Goal: Information Seeking & Learning: Learn about a topic

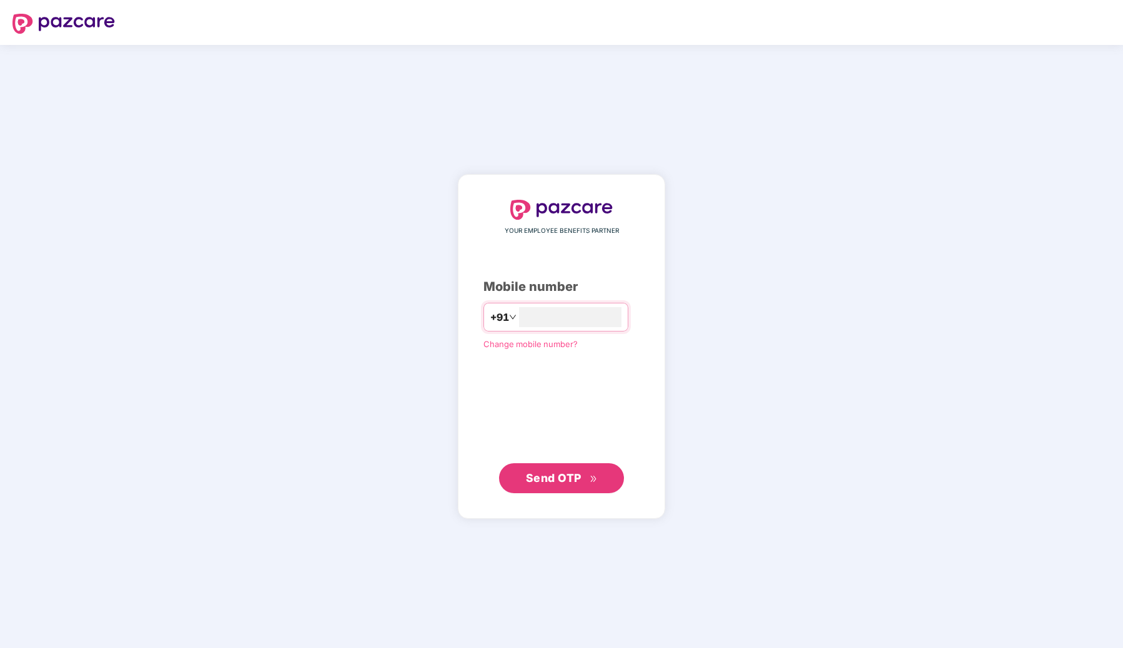
click at [579, 473] on span "Send OTP" at bounding box center [554, 477] width 56 height 13
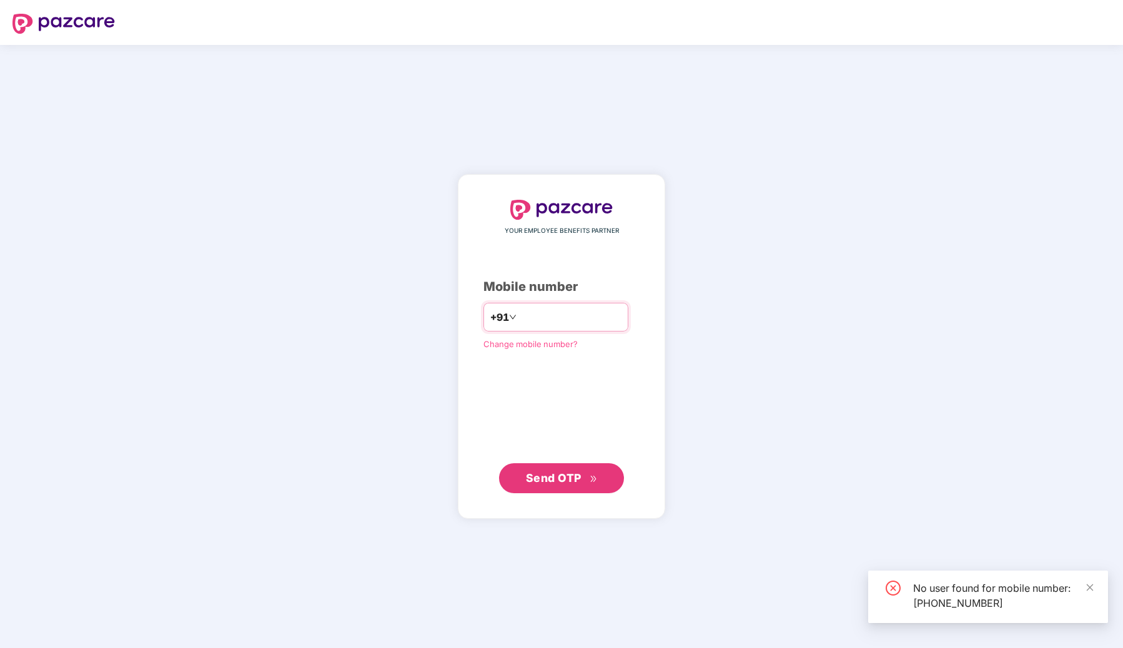
click at [606, 310] on input "**********" at bounding box center [570, 317] width 102 height 20
click at [606, 319] on input "**********" at bounding box center [570, 317] width 102 height 20
type input "*"
type input "**********"
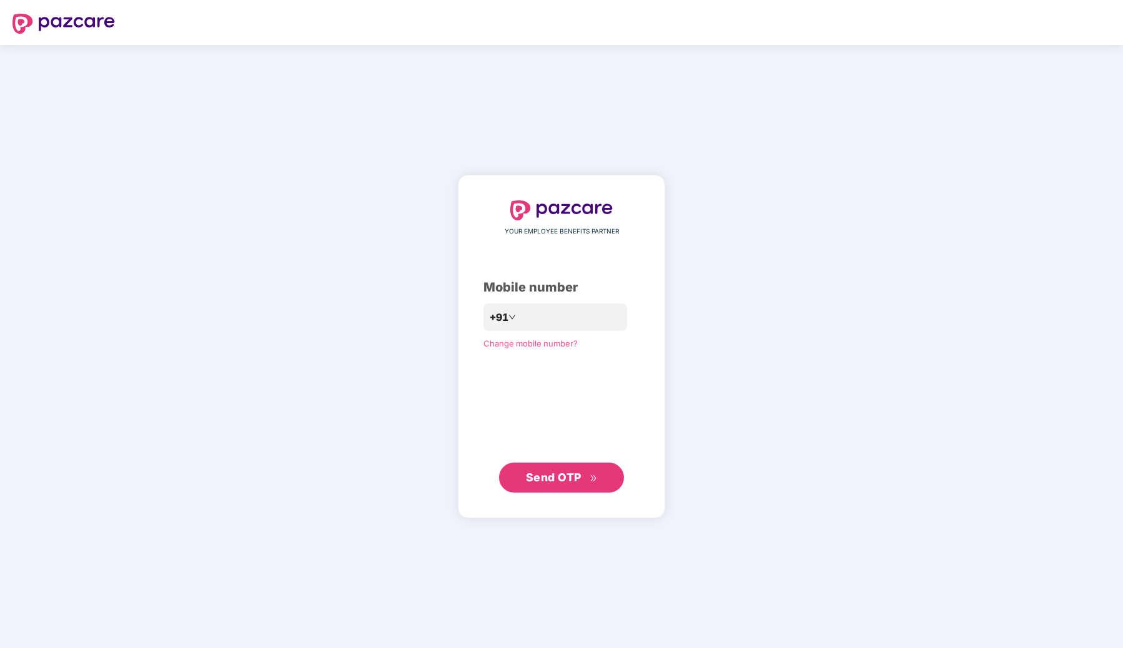
click at [579, 471] on span "Send OTP" at bounding box center [554, 477] width 56 height 13
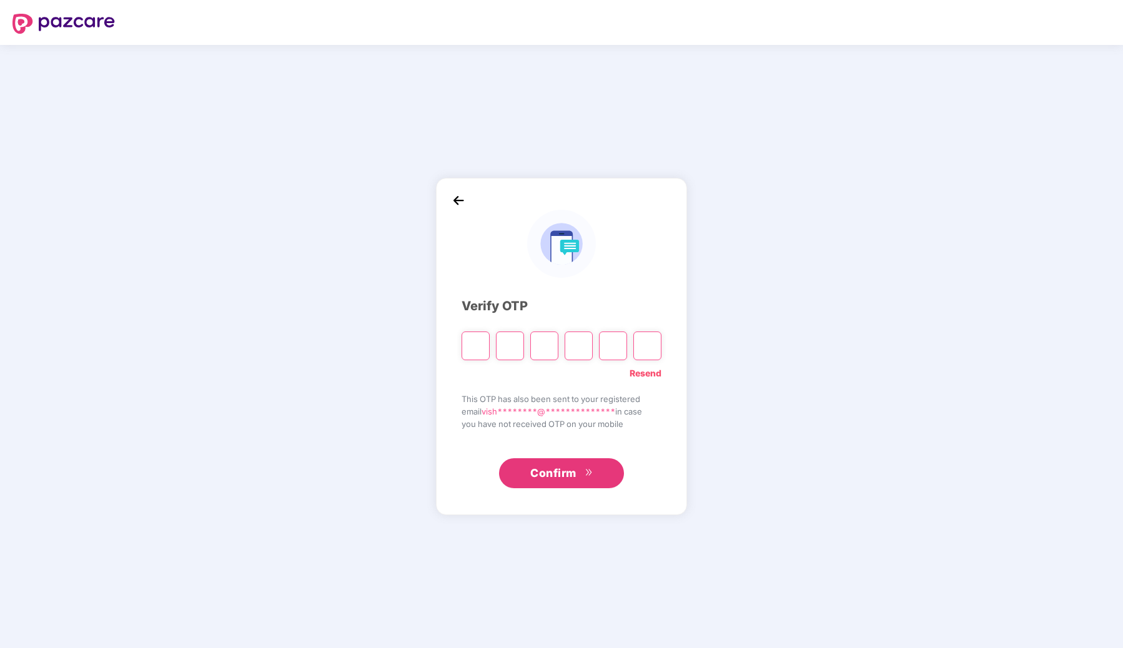
type input "*"
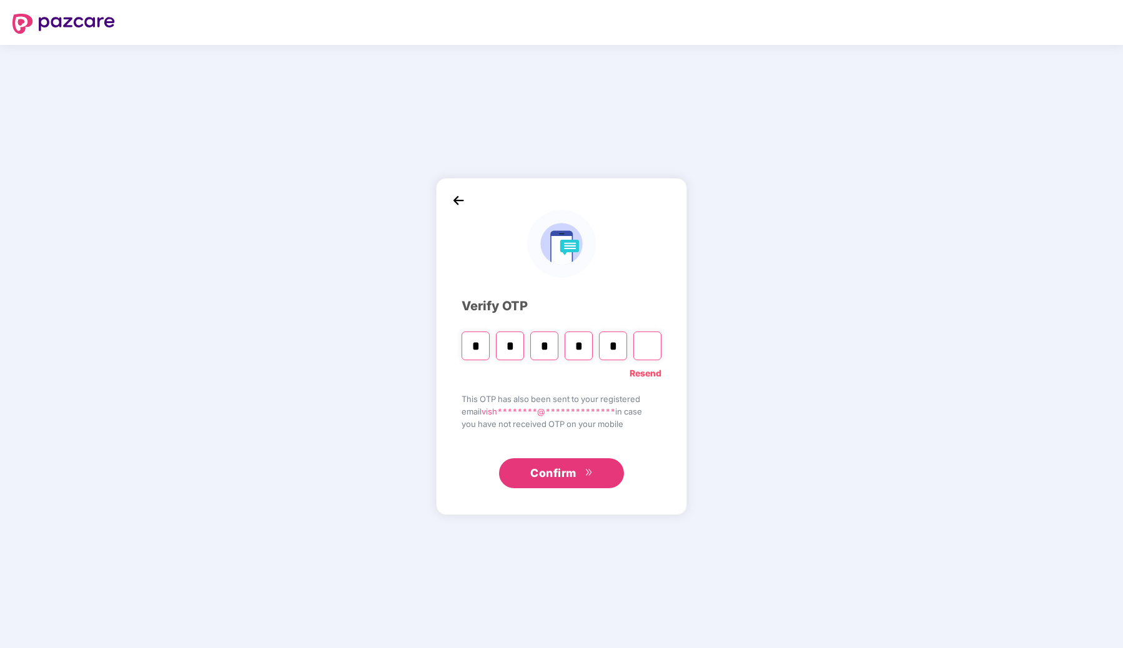
type input "*"
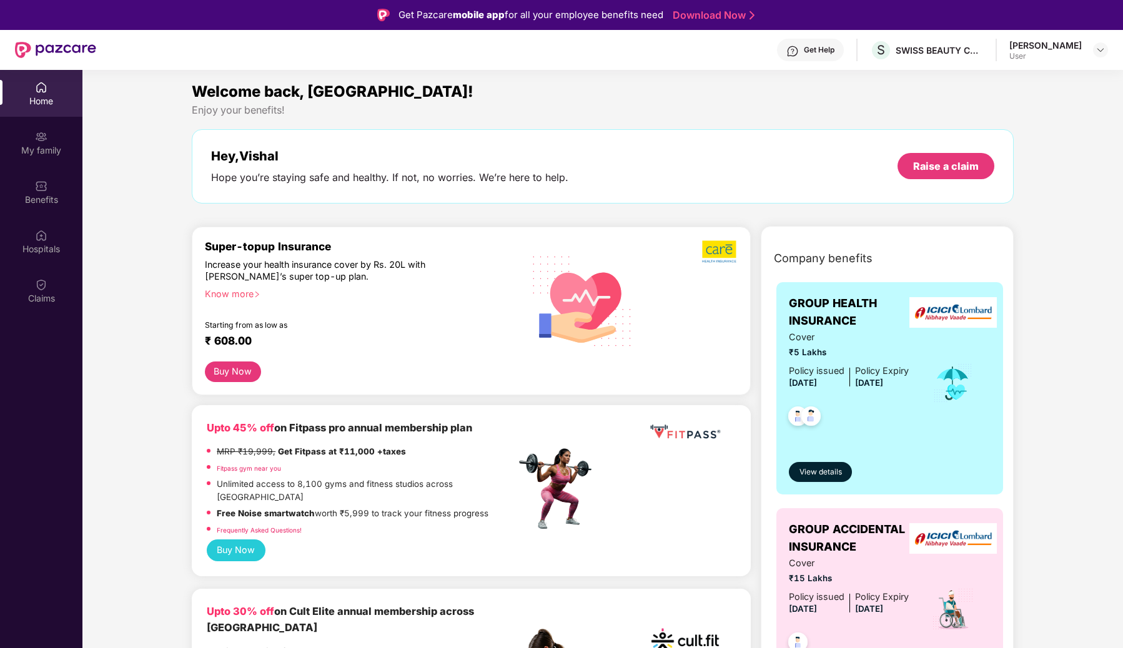
click at [1086, 46] on div "[PERSON_NAME] User" at bounding box center [1058, 50] width 99 height 22
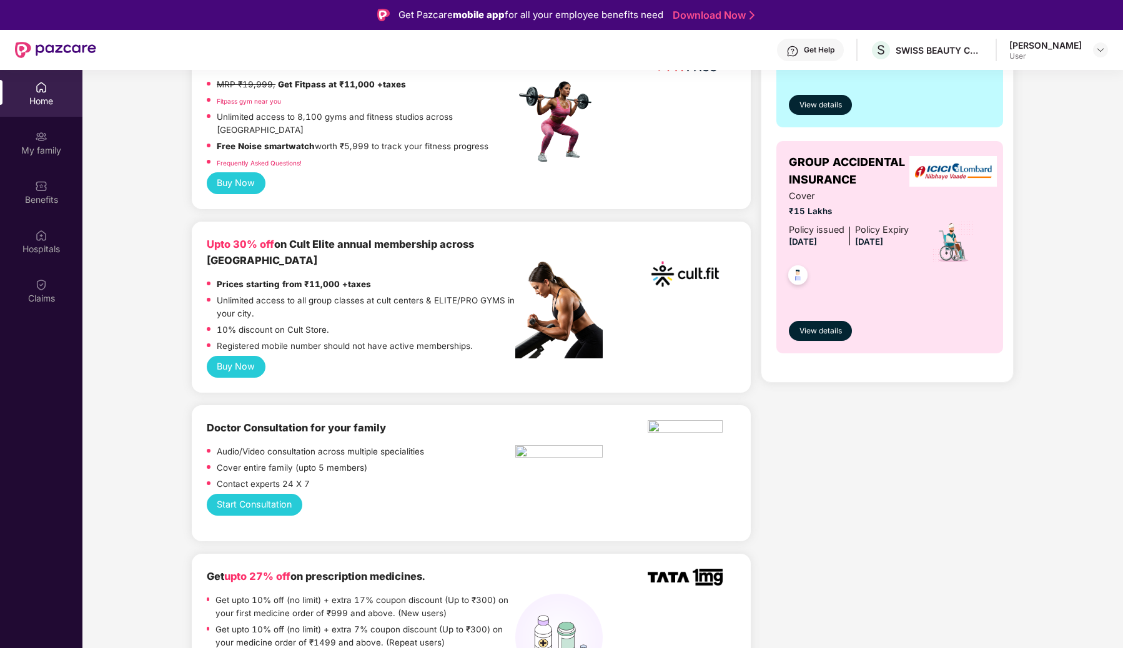
scroll to position [368, 0]
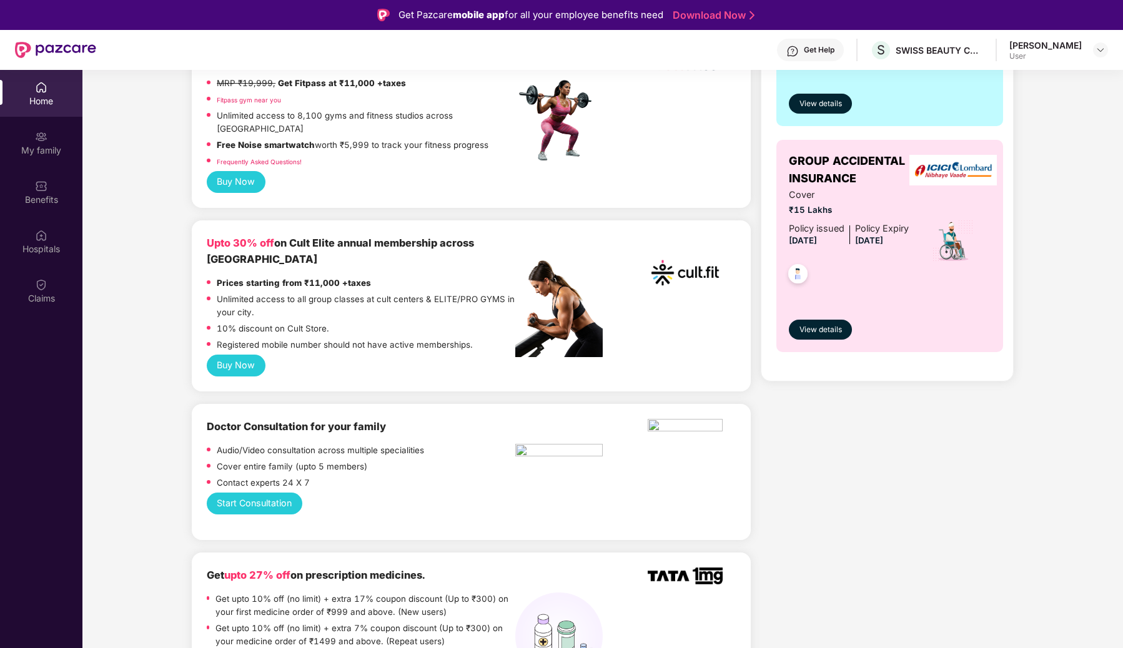
click at [268, 493] on button "Start Consultation" at bounding box center [255, 504] width 96 height 22
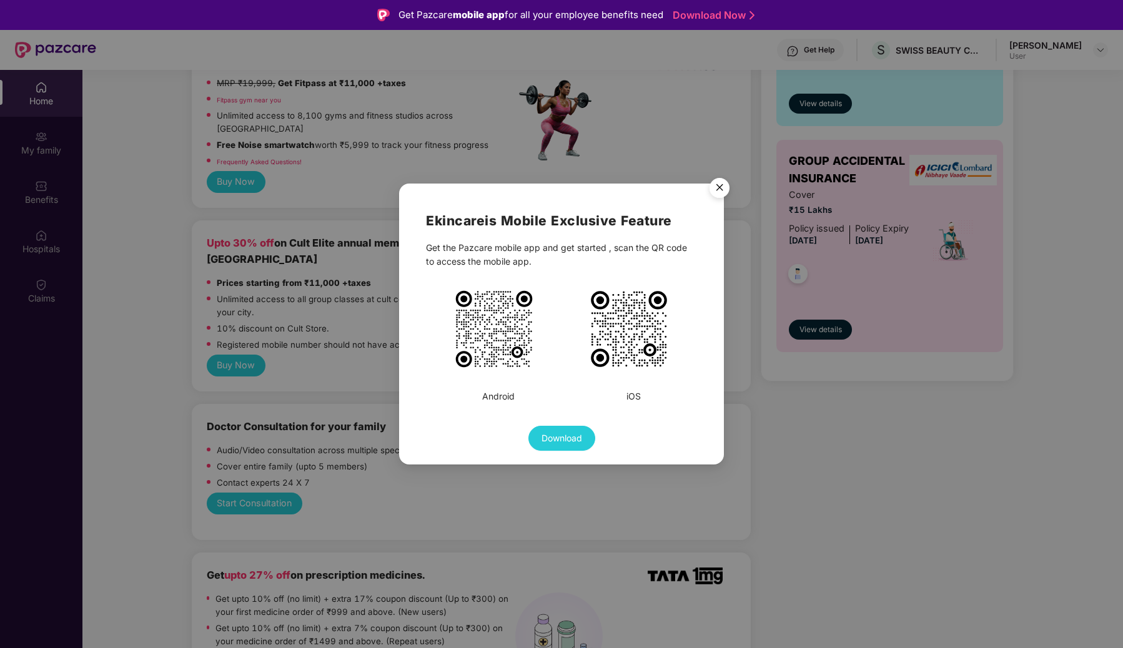
click at [719, 184] on img "Close" at bounding box center [719, 189] width 35 height 35
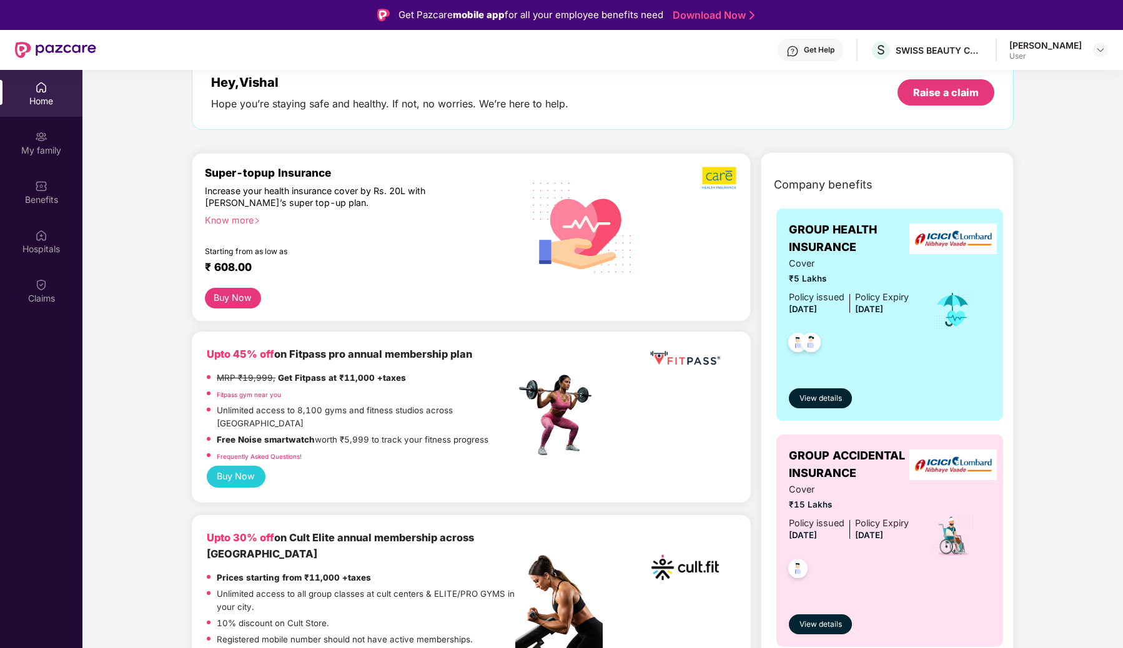
scroll to position [0, 0]
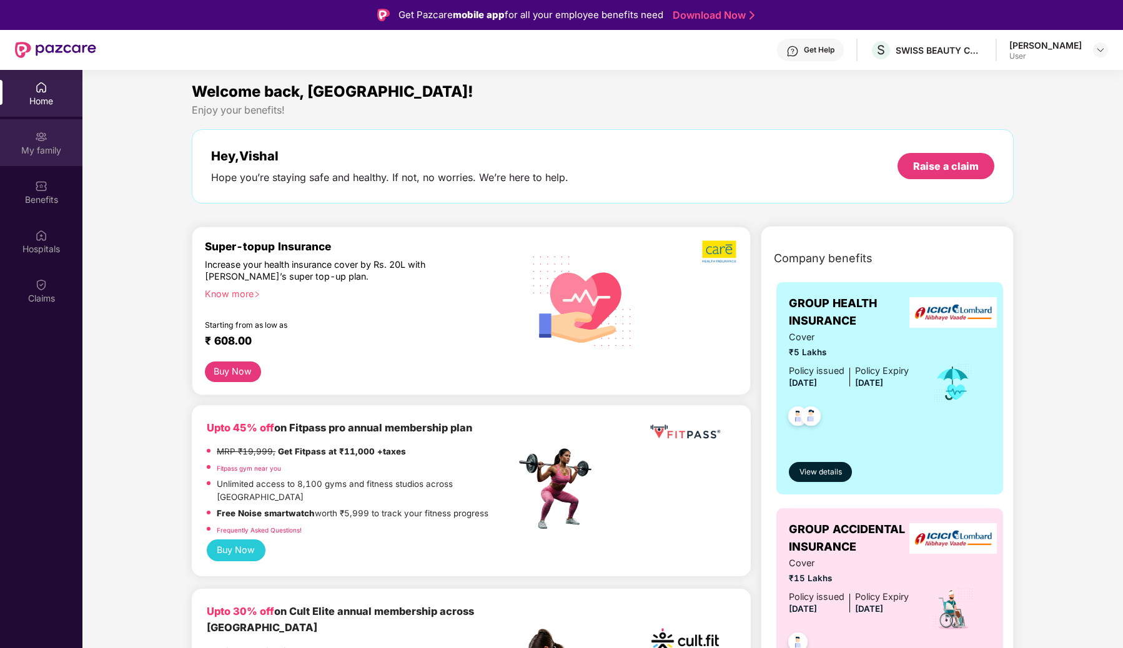
click at [41, 153] on div "My family" at bounding box center [41, 150] width 82 height 12
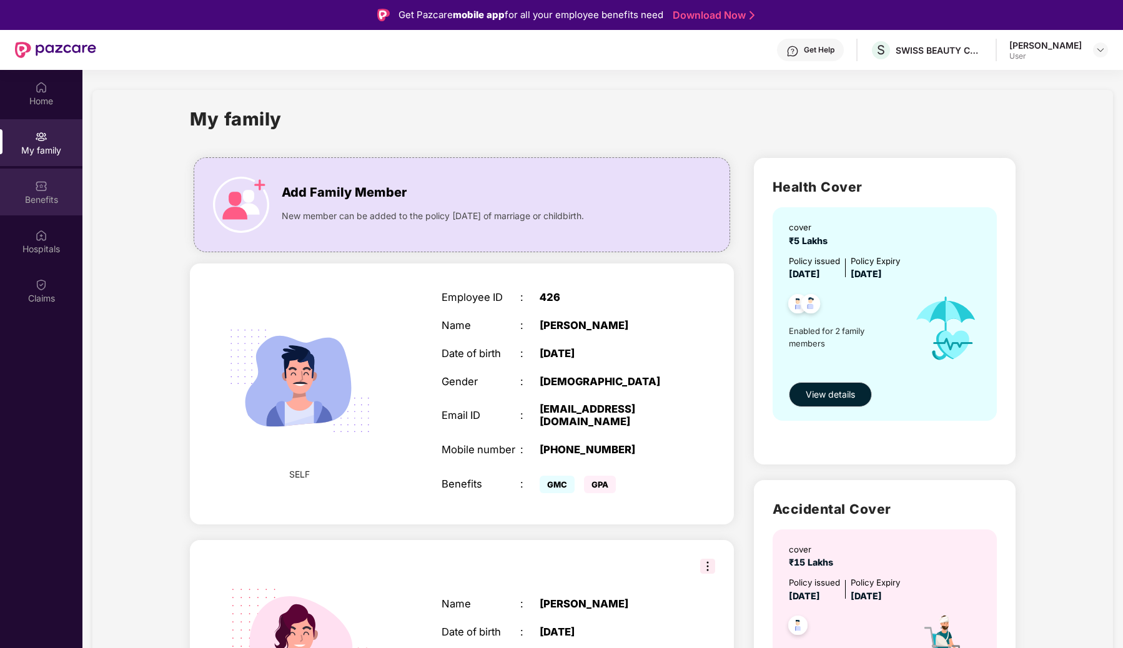
click at [44, 191] on img at bounding box center [41, 186] width 12 height 12
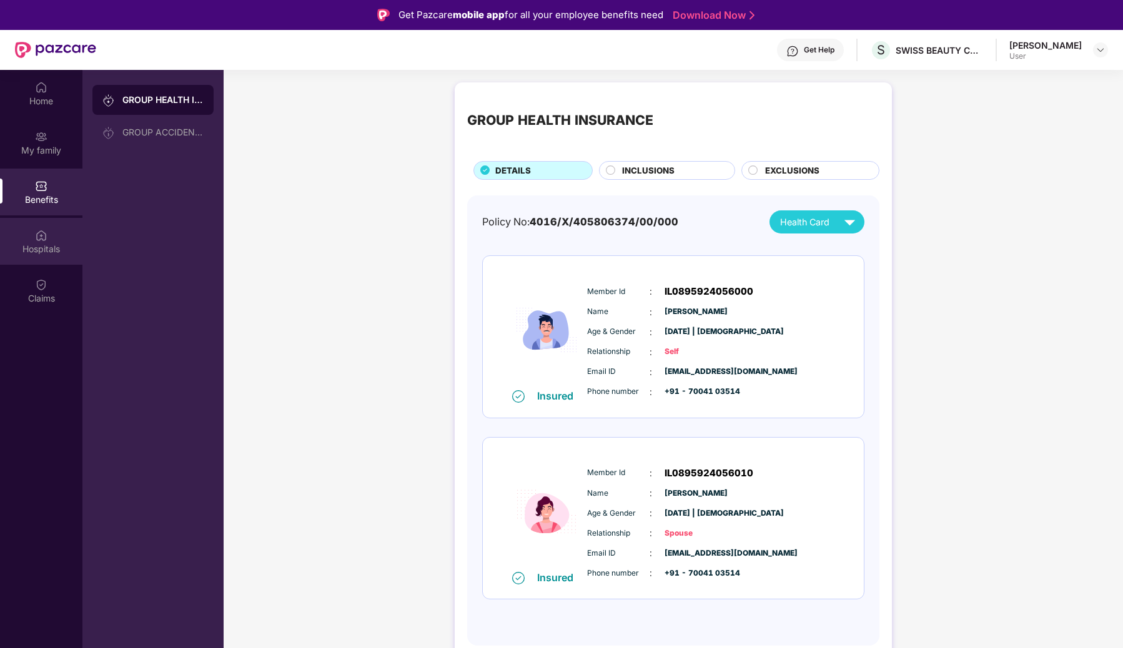
click at [44, 248] on div "Hospitals" at bounding box center [41, 249] width 82 height 12
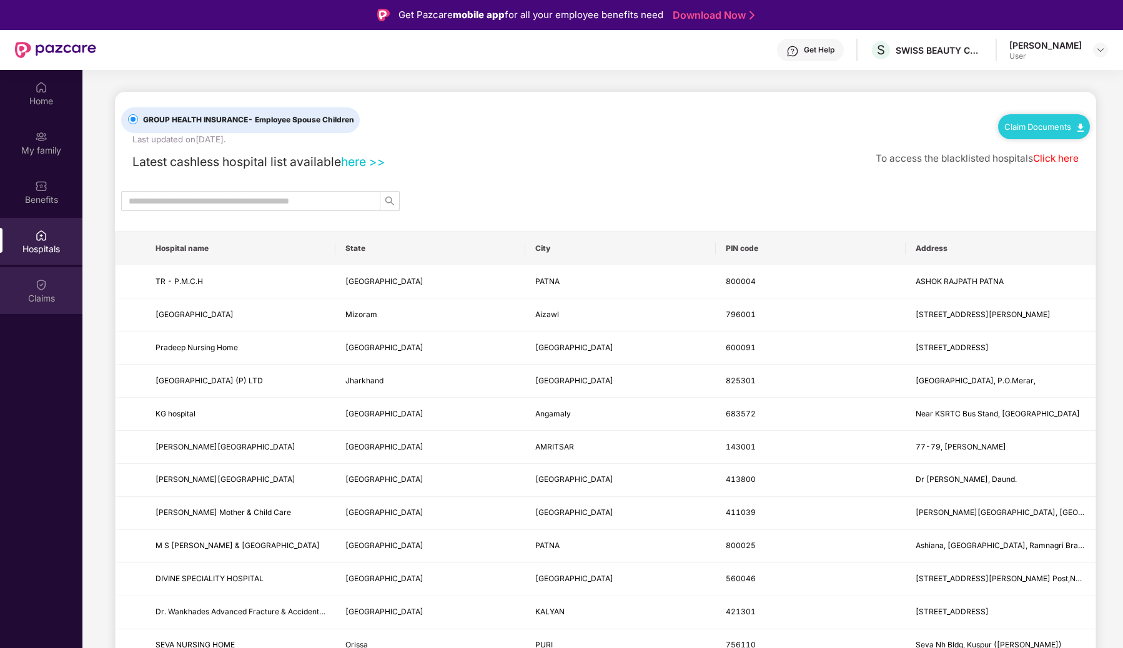
click at [43, 293] on div "Claims" at bounding box center [41, 298] width 82 height 12
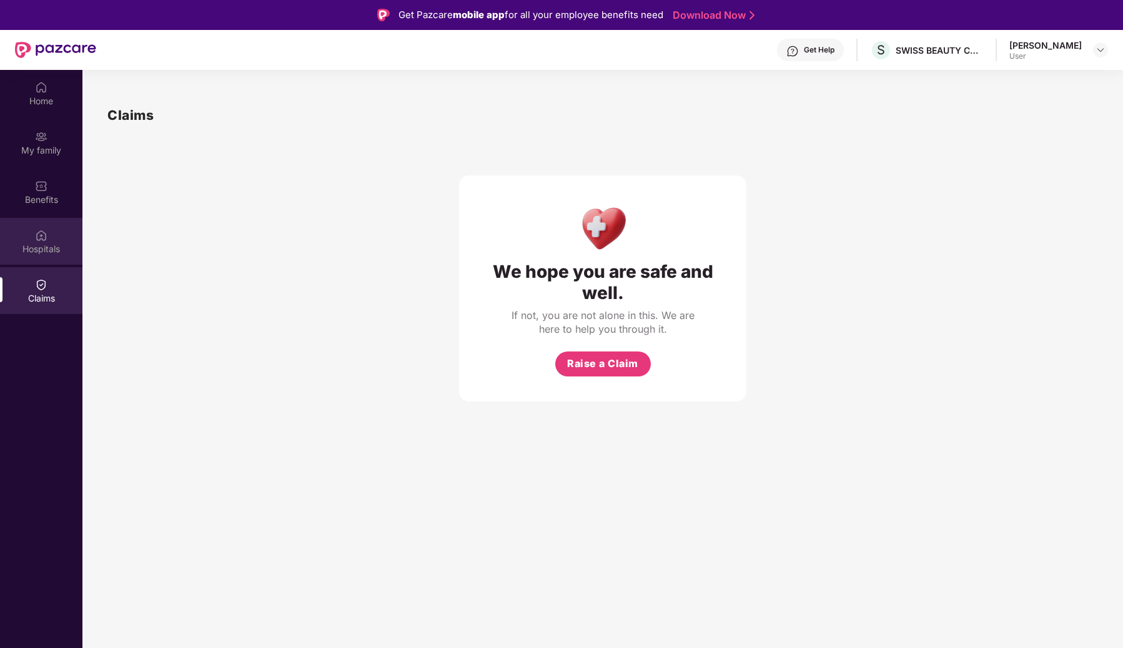
click at [46, 250] on div "Hospitals" at bounding box center [41, 249] width 82 height 12
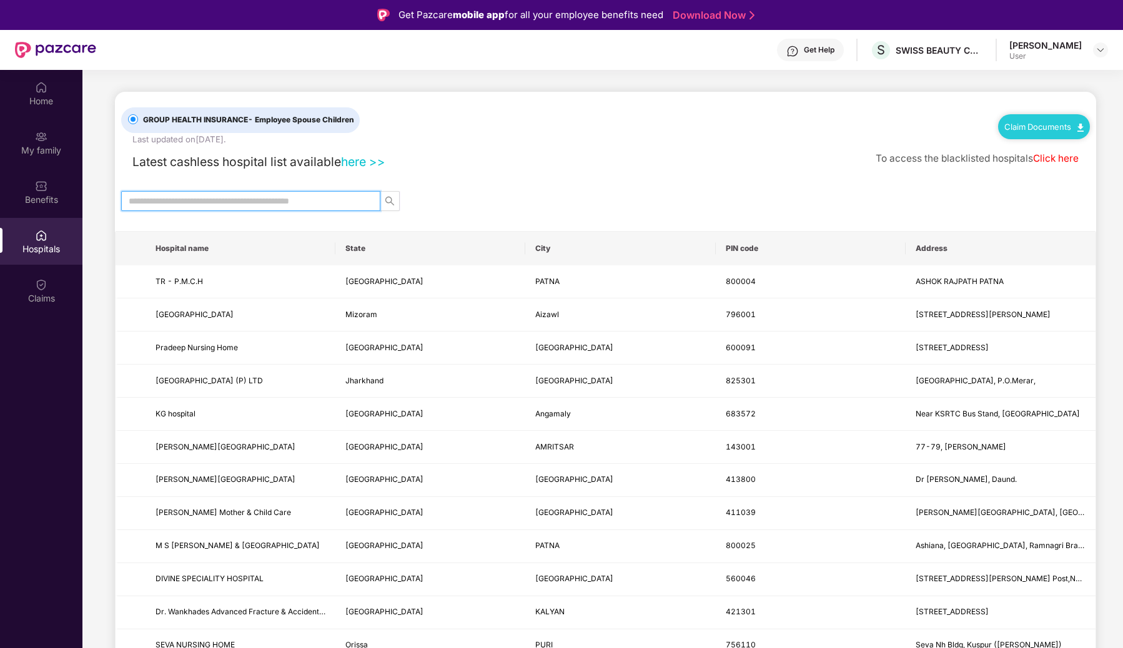
click at [275, 203] on input "text" at bounding box center [246, 201] width 234 height 14
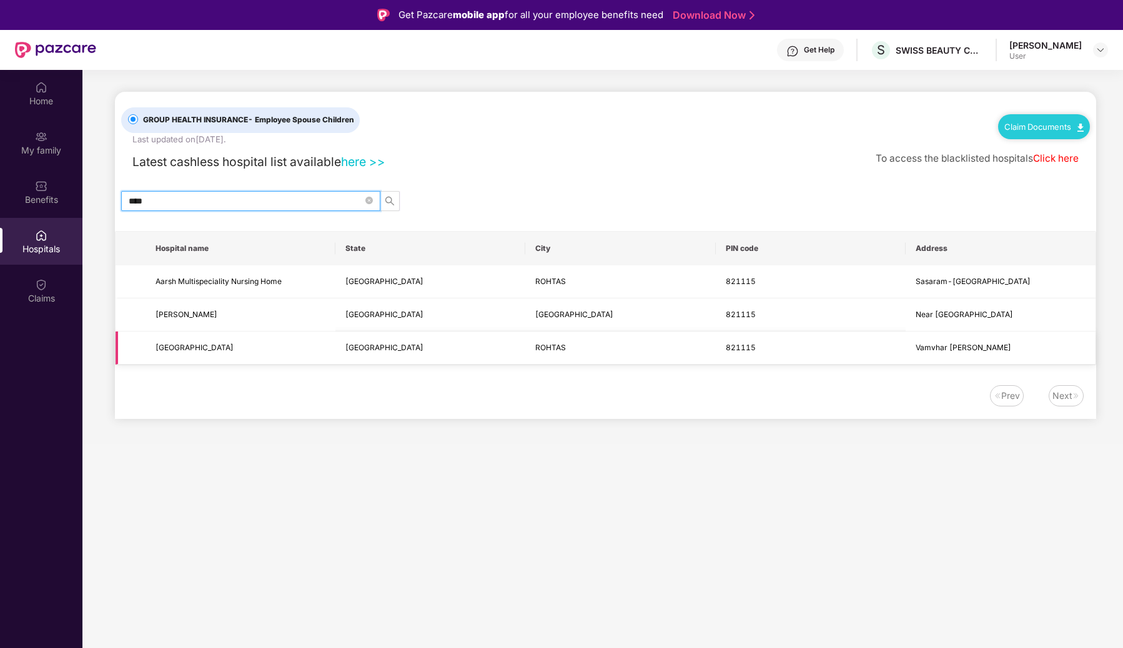
type input "****"
click at [249, 351] on span "[GEOGRAPHIC_DATA]" at bounding box center [240, 348] width 170 height 12
click at [33, 97] on div "Home" at bounding box center [41, 101] width 82 height 12
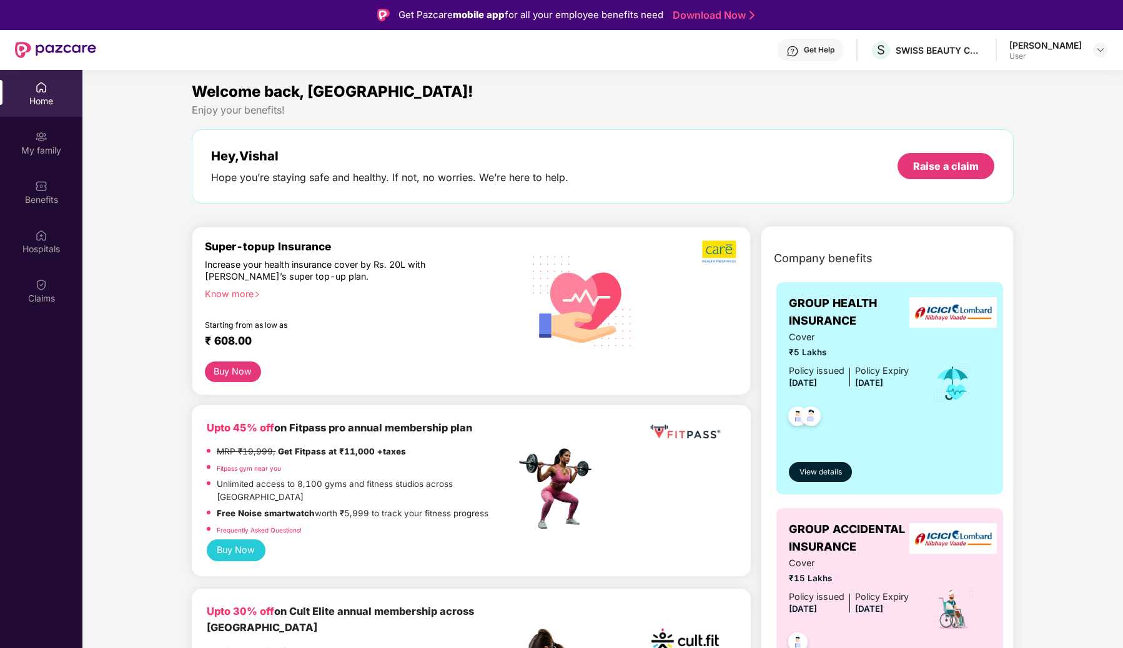
click at [1066, 58] on div "User" at bounding box center [1045, 56] width 72 height 10
click at [1096, 50] on img at bounding box center [1100, 50] width 10 height 10
click at [933, 169] on div "Raise a claim" at bounding box center [946, 166] width 66 height 14
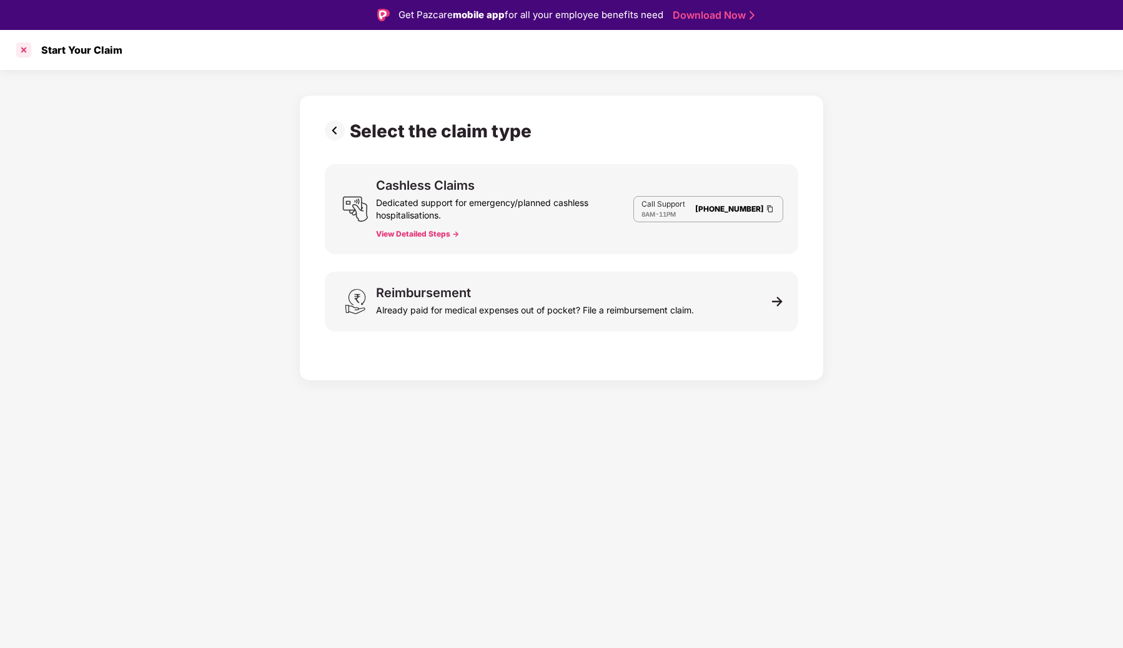
click at [25, 51] on div at bounding box center [24, 50] width 20 height 20
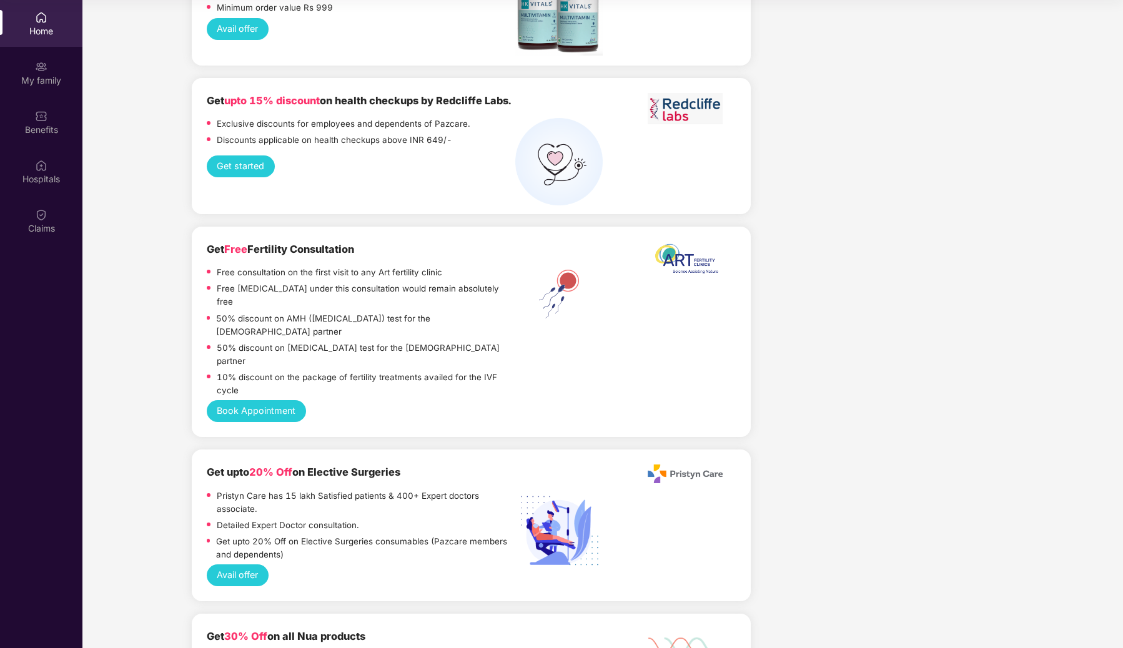
scroll to position [1735, 0]
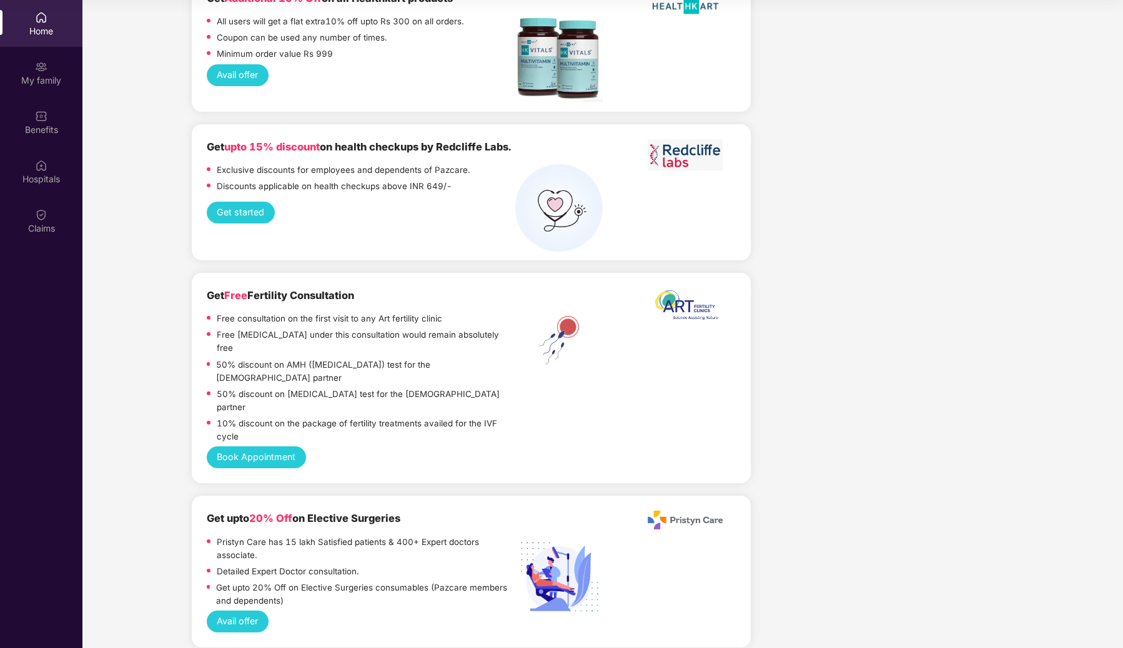
click at [234, 202] on button "Get started" at bounding box center [241, 213] width 68 height 22
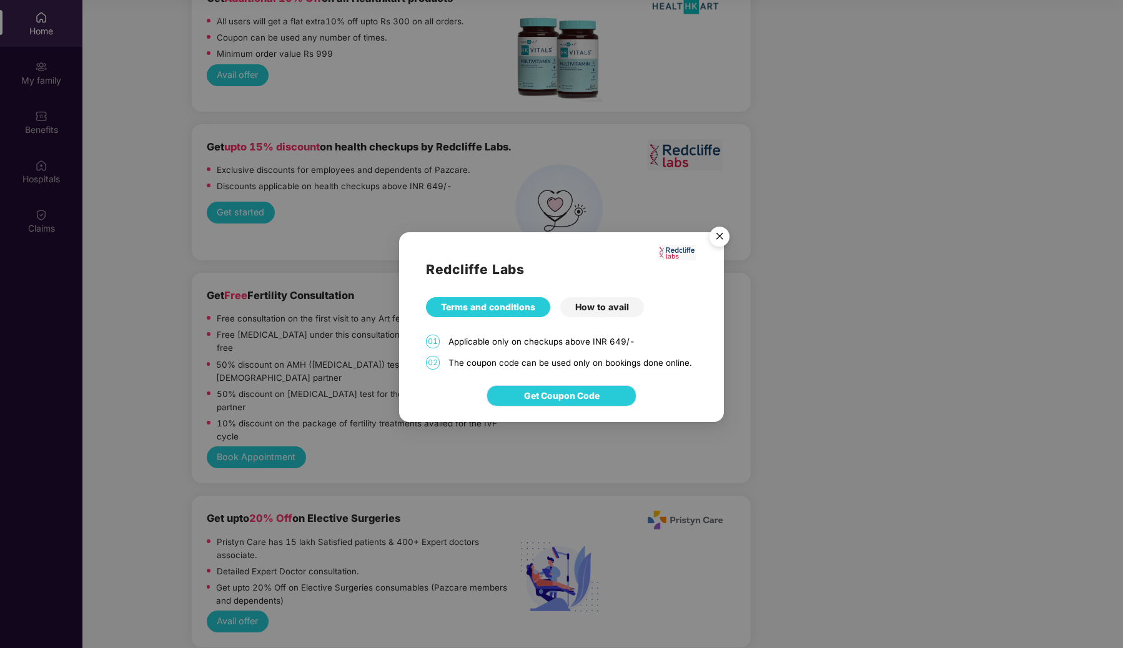
click at [594, 402] on span "Get Coupon Code" at bounding box center [562, 396] width 76 height 14
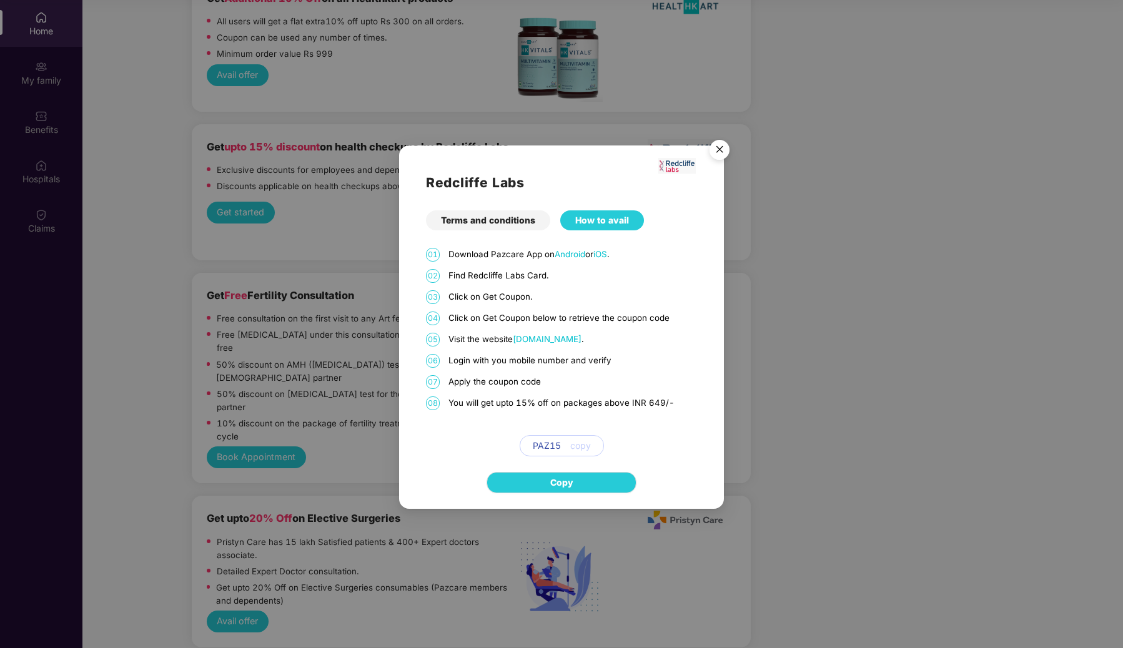
click at [570, 445] on span "copy" at bounding box center [580, 446] width 21 height 14
click at [715, 154] on img "Close" at bounding box center [719, 151] width 35 height 35
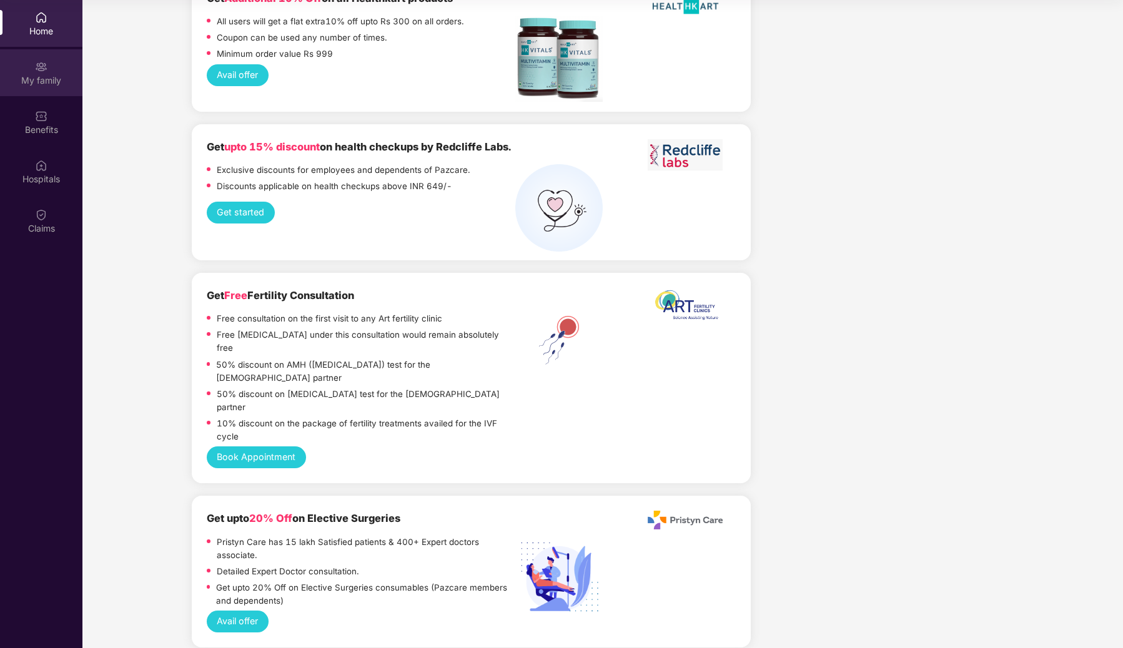
click at [52, 82] on div "My family" at bounding box center [41, 80] width 82 height 12
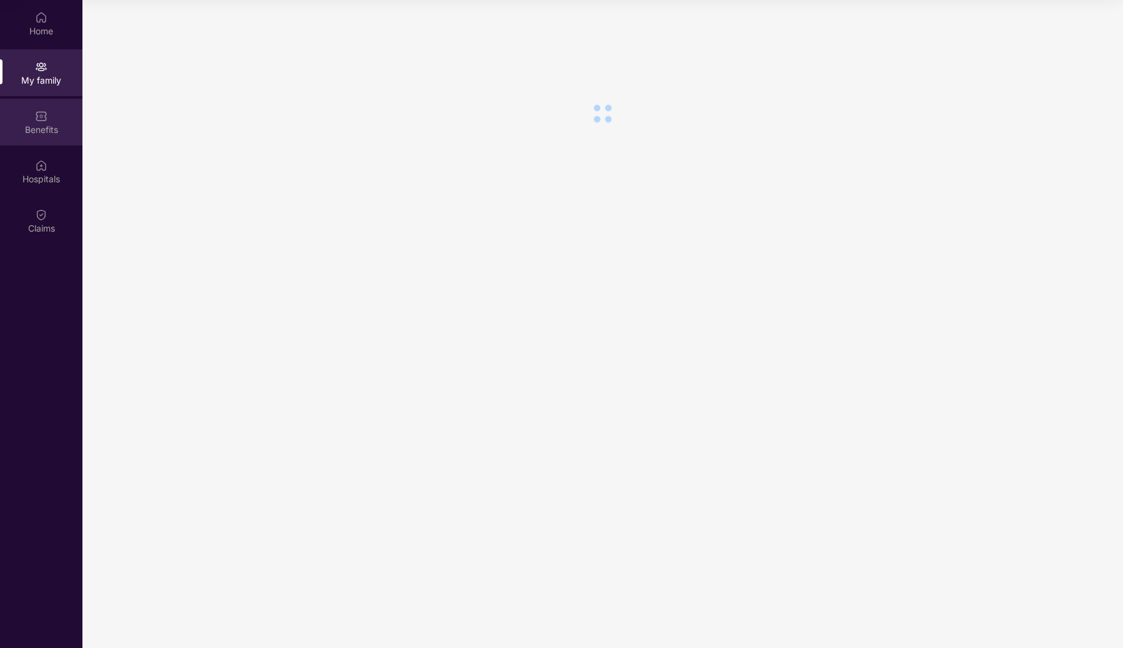
click at [50, 118] on div "Benefits" at bounding box center [41, 122] width 82 height 47
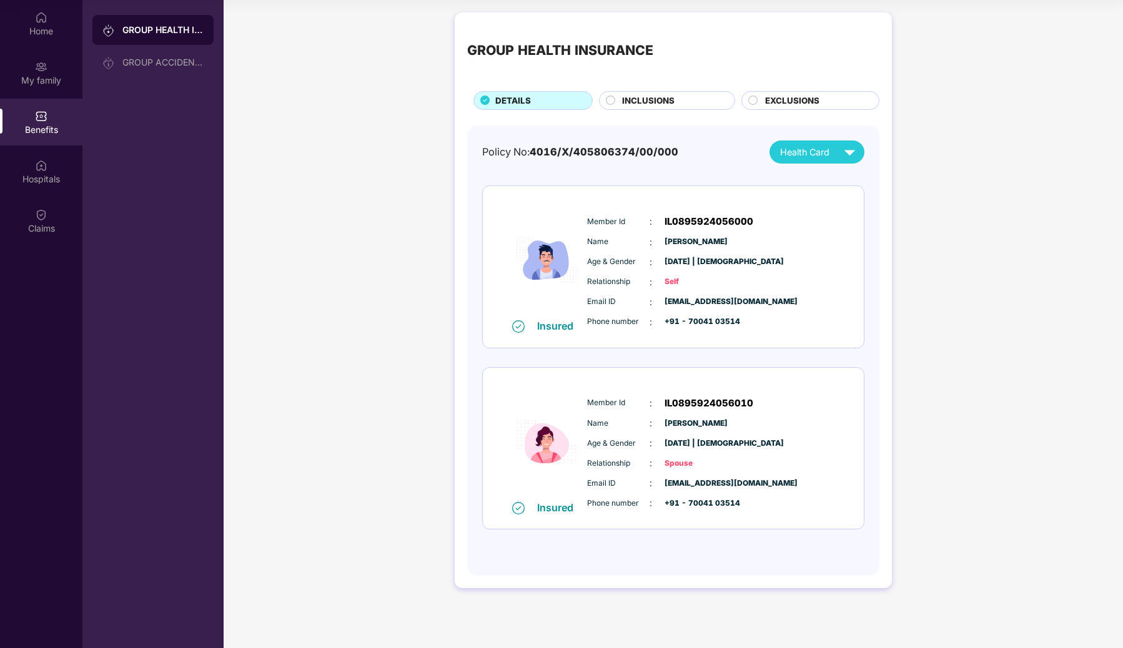
click at [682, 106] on div "INCLUSIONS" at bounding box center [672, 101] width 112 height 15
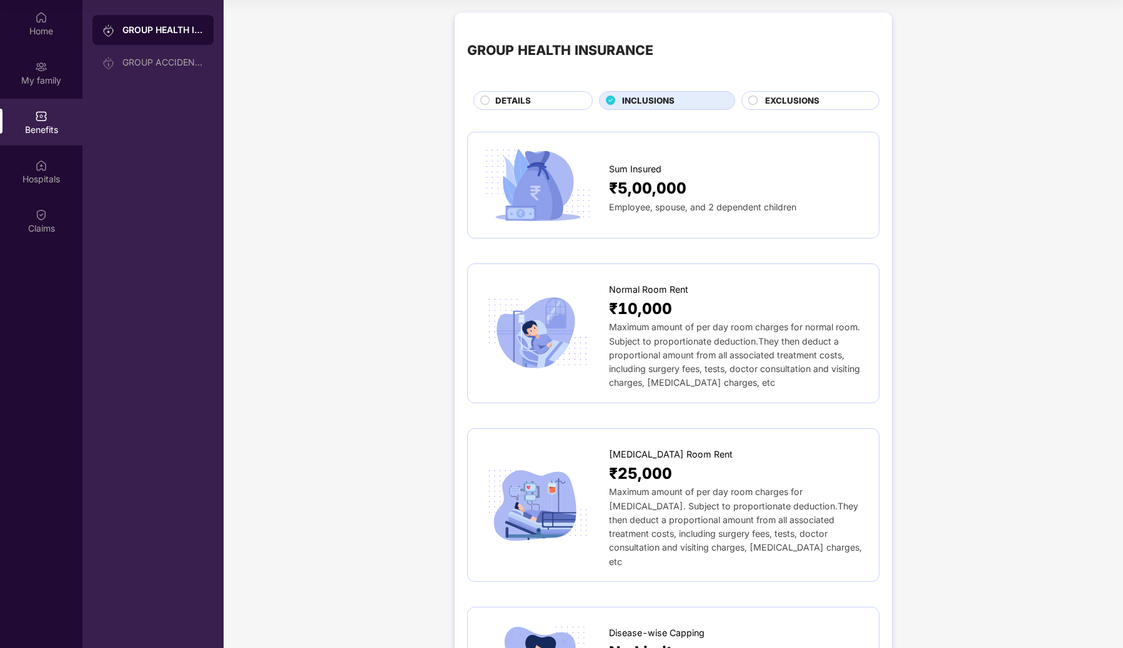
click at [790, 102] on span "EXCLUSIONS" at bounding box center [792, 100] width 54 height 13
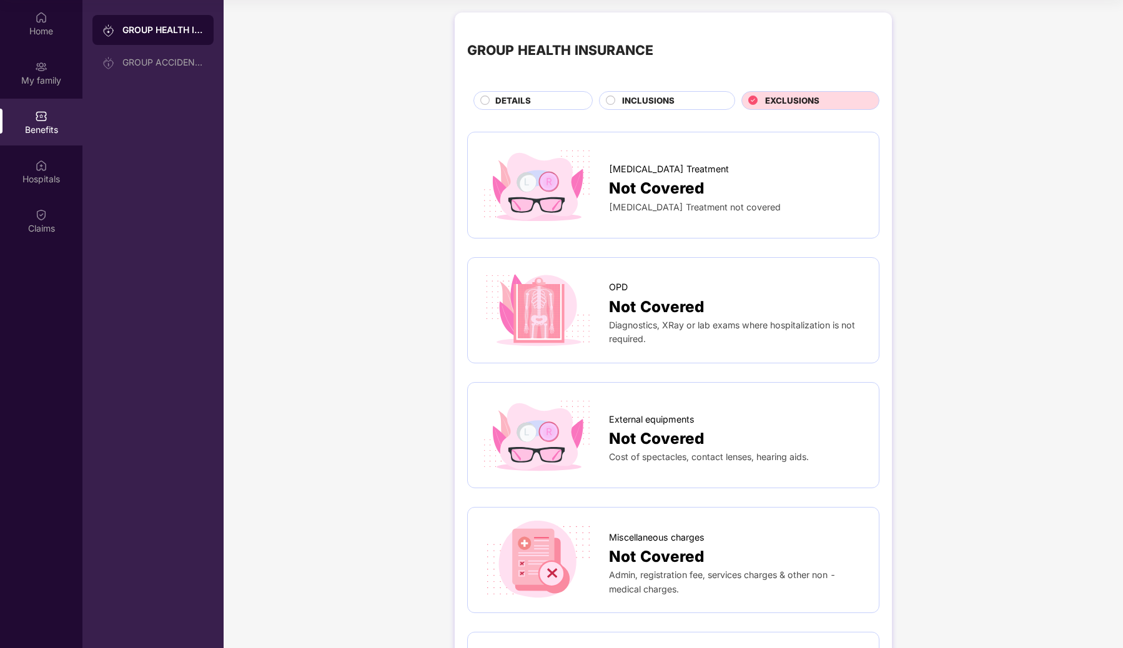
click at [791, 101] on span "EXCLUSIONS" at bounding box center [792, 100] width 54 height 13
click at [659, 109] on div "INCLUSIONS" at bounding box center [672, 101] width 112 height 15
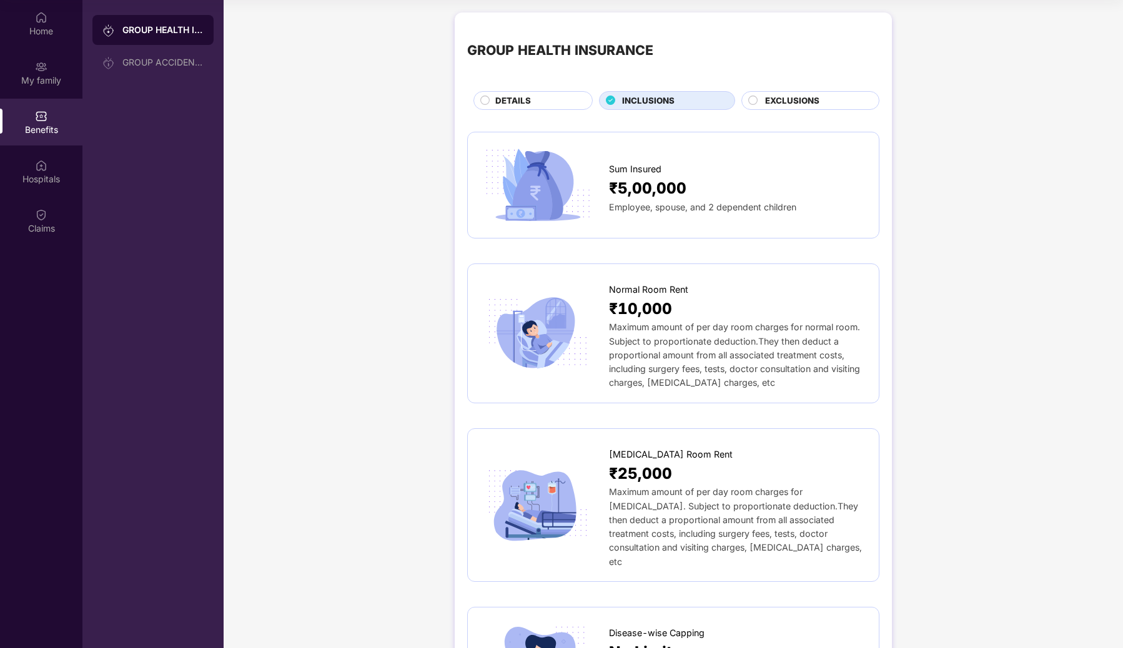
click at [531, 109] on div "DETAILS" at bounding box center [532, 100] width 119 height 19
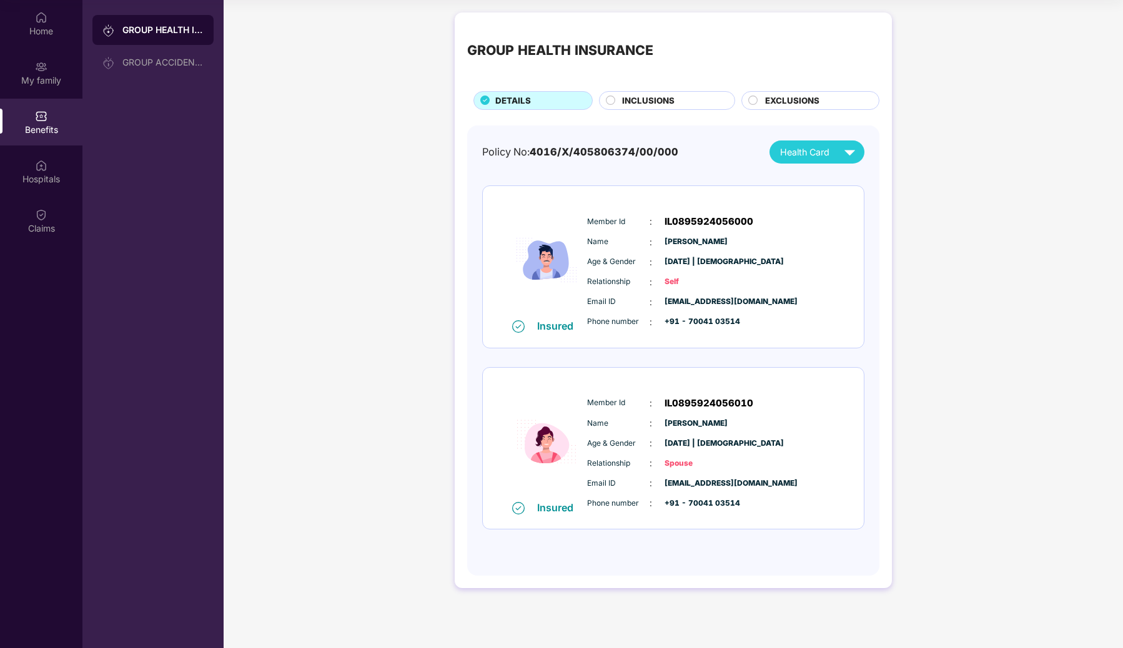
click at [679, 106] on div "INCLUSIONS" at bounding box center [672, 101] width 112 height 15
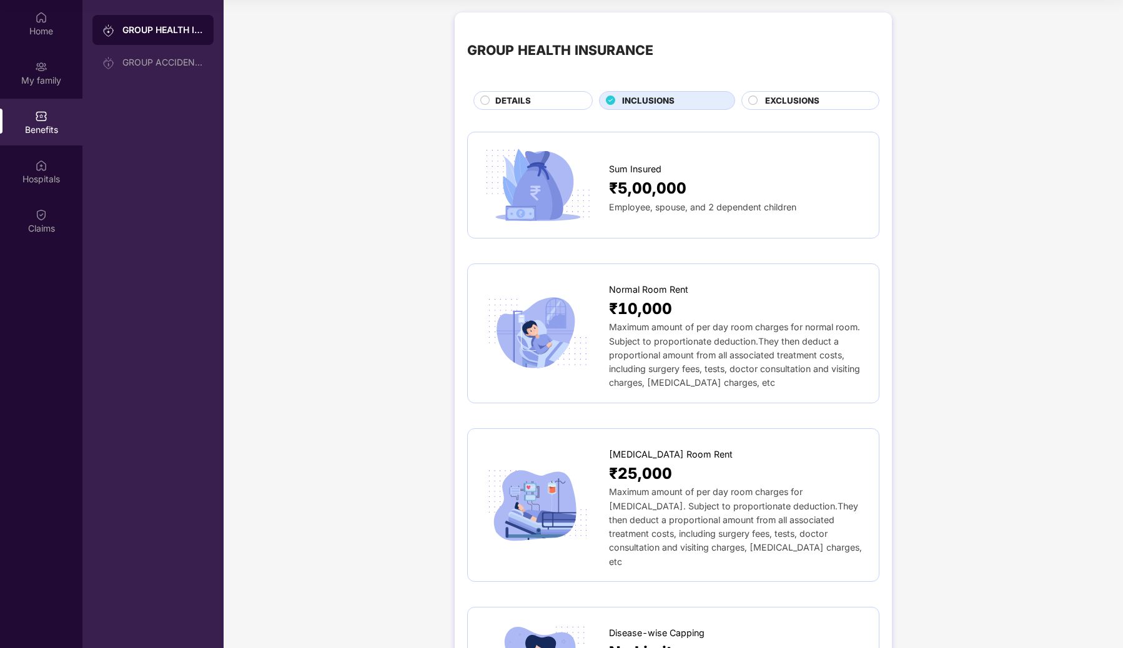
click at [777, 104] on span "EXCLUSIONS" at bounding box center [792, 100] width 54 height 13
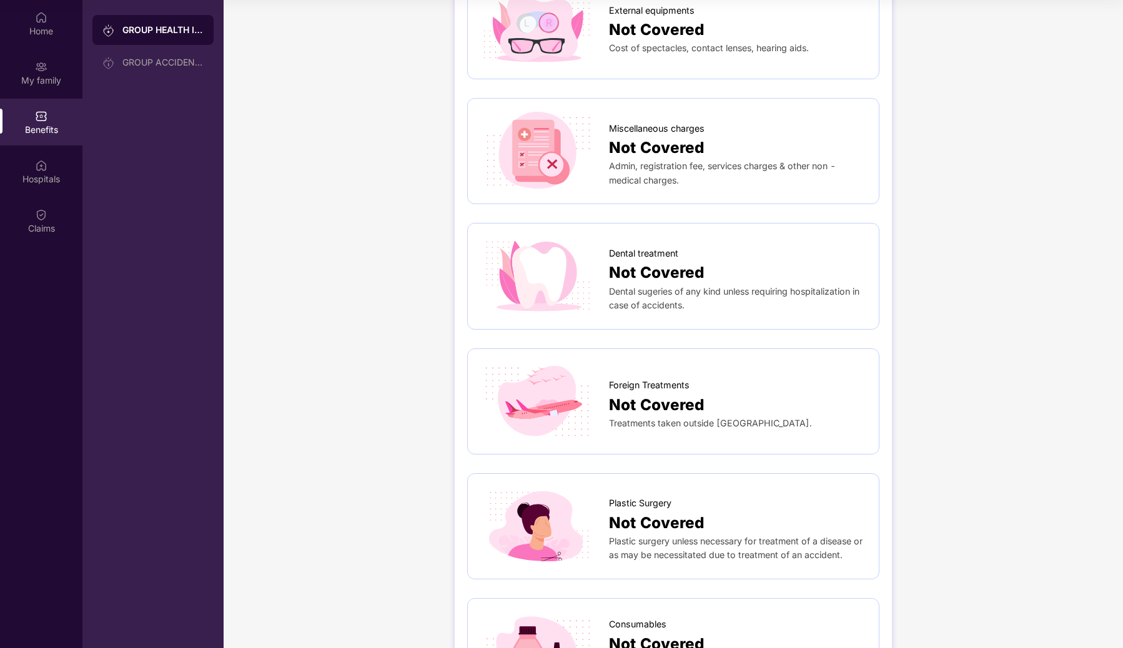
scroll to position [646, 0]
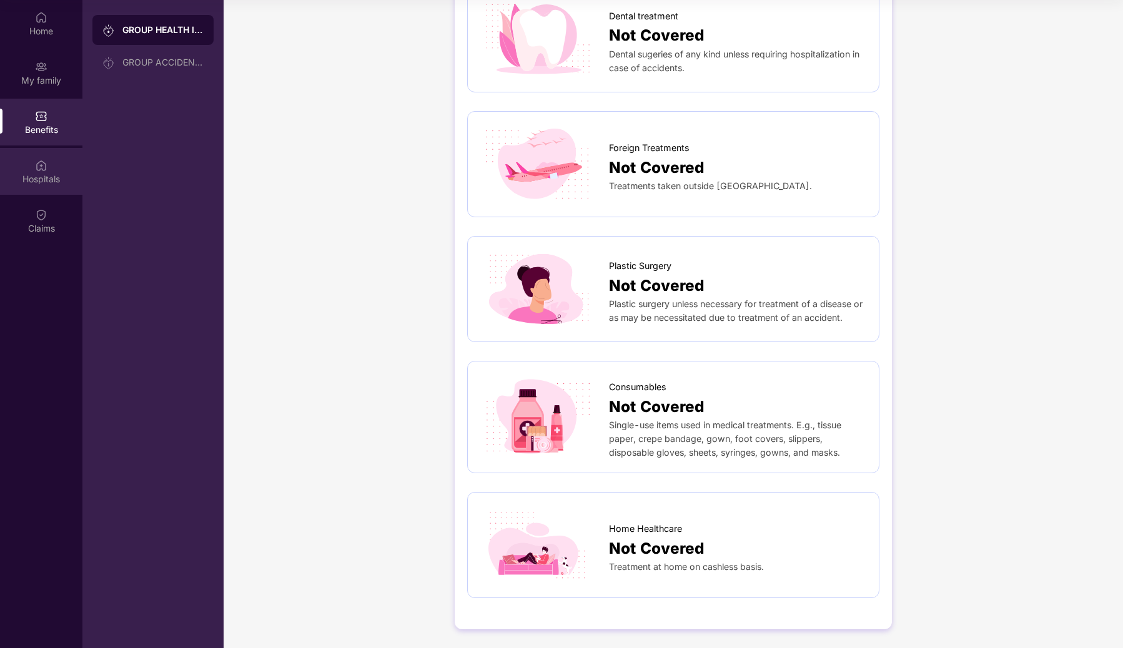
click at [45, 174] on div "Hospitals" at bounding box center [41, 178] width 82 height 12
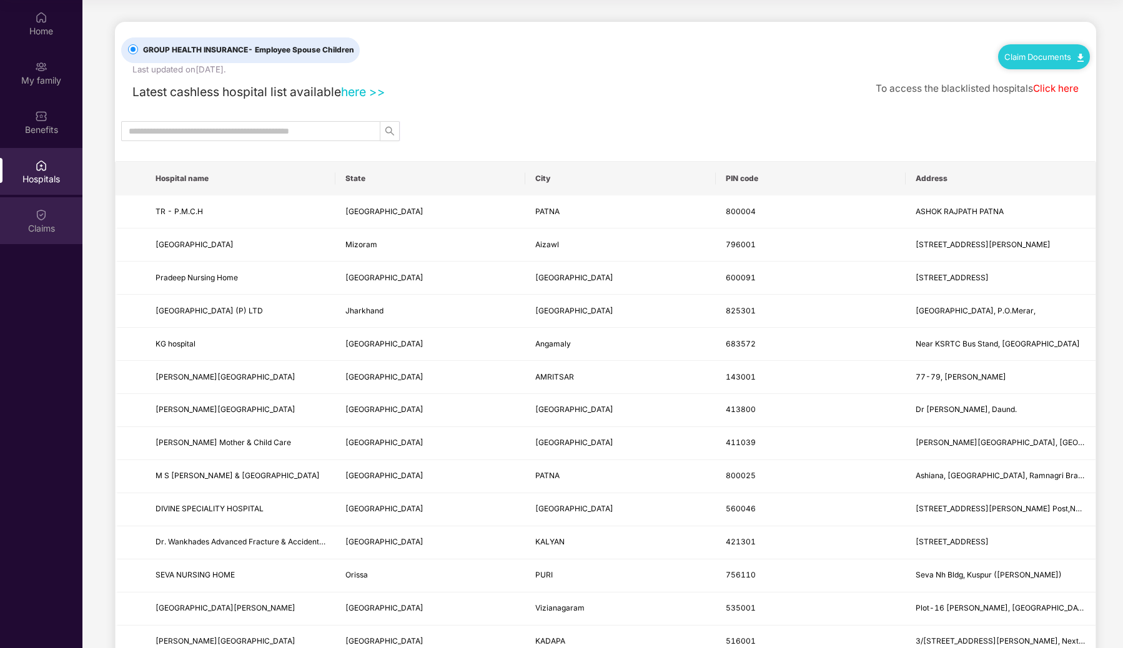
click at [55, 209] on div "Claims" at bounding box center [41, 220] width 82 height 47
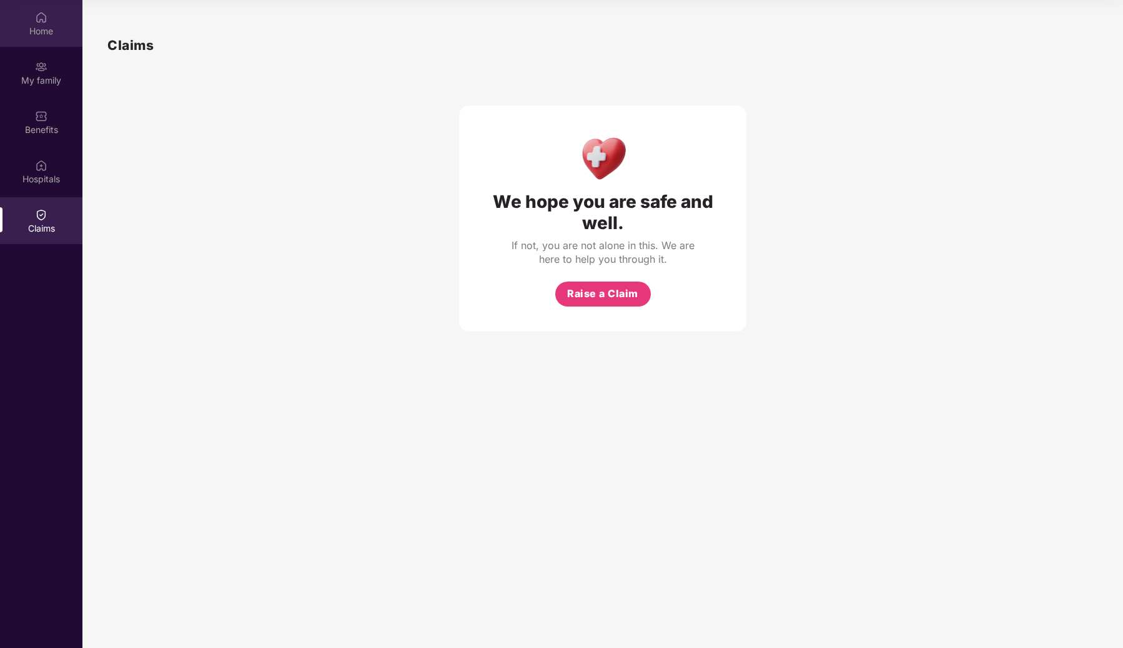
click at [42, 31] on div "Home" at bounding box center [41, 31] width 82 height 12
